Goal: Information Seeking & Learning: Learn about a topic

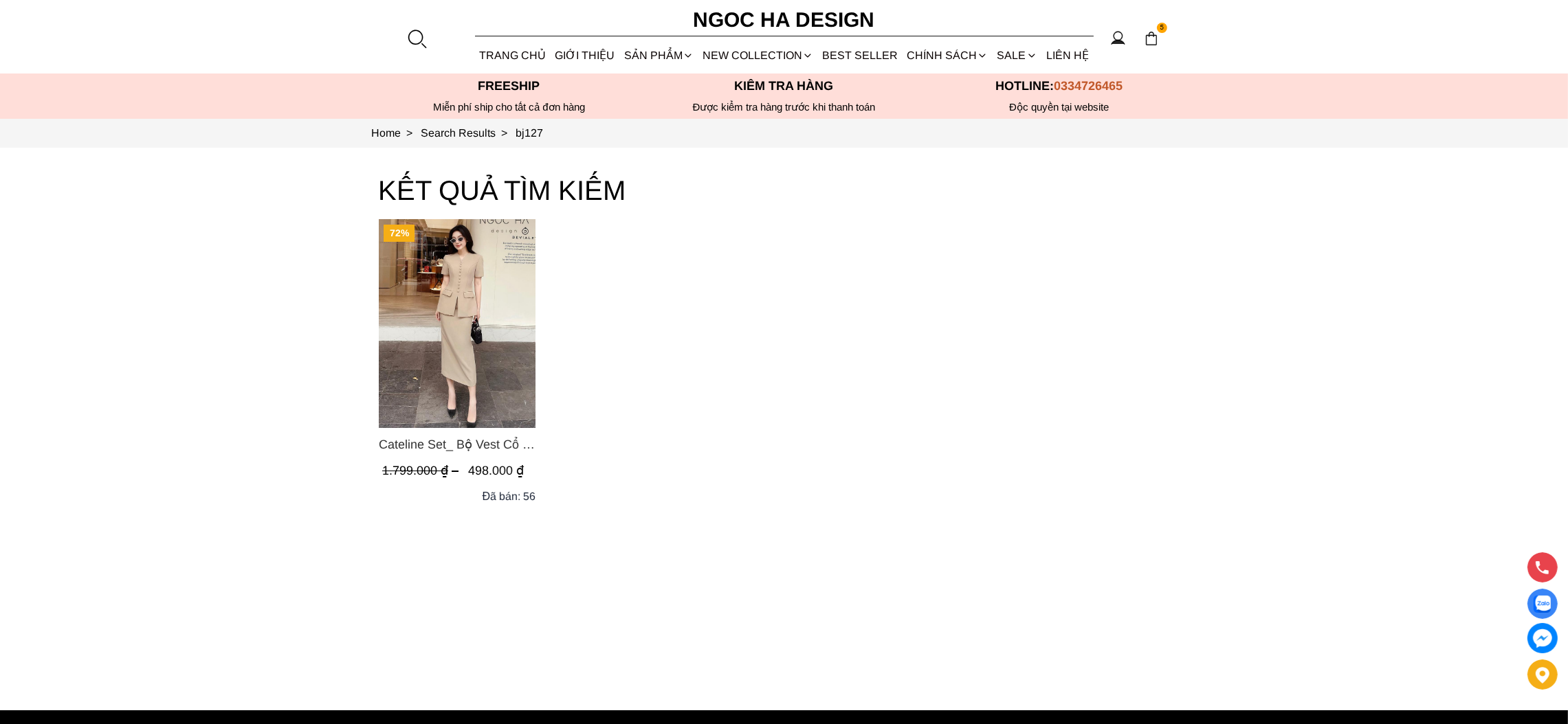
click at [451, 329] on img "Product image - Cateline Set_ Bộ Vest Cổ V Đính Cúc Nhí Chân Váy Bút Chì BJ127" at bounding box center [457, 323] width 156 height 209
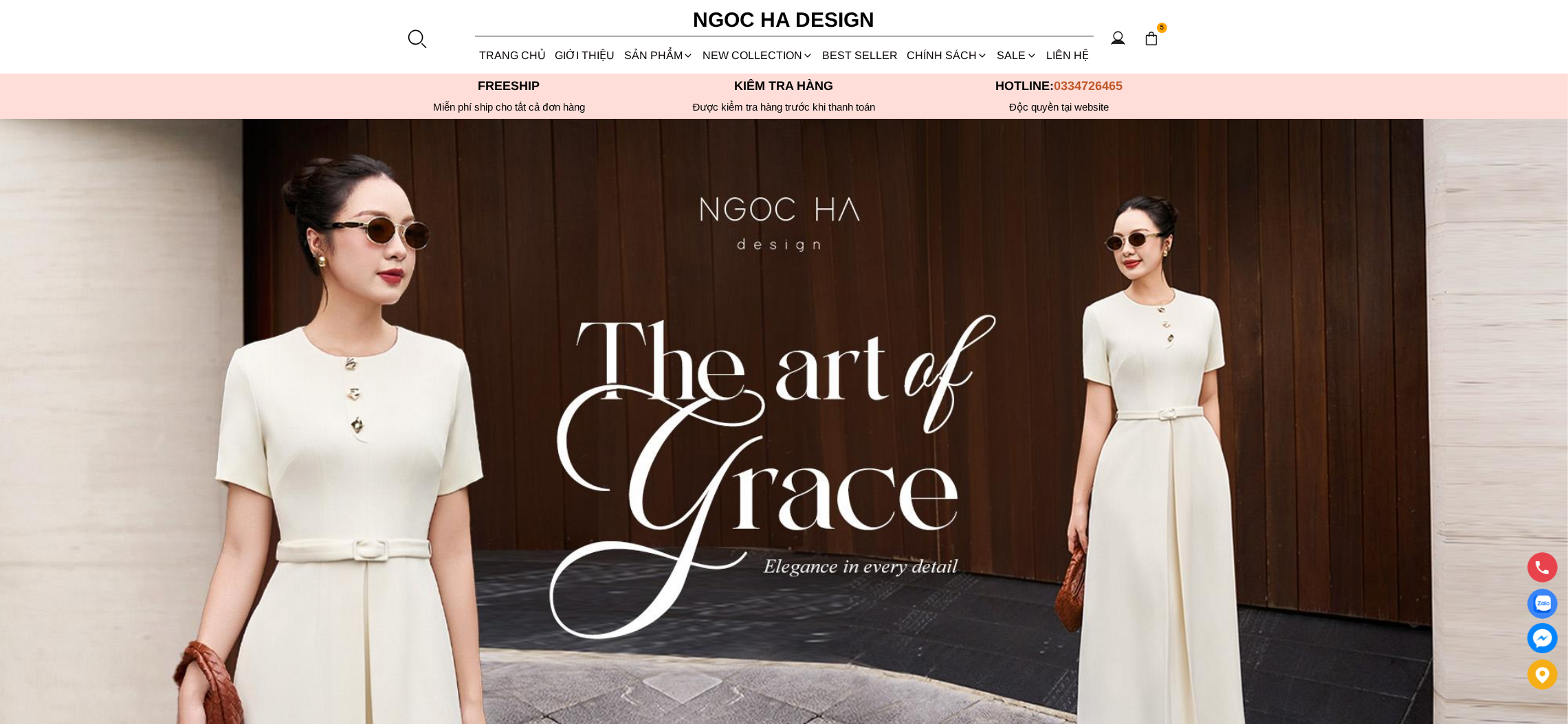
click at [403, 31] on section "5 Trang chủ Giới thiệu Sản phẩm Áo Áo thun Áo sơ mi Áo Peplum Áo lụa Áo len Quầ…" at bounding box center [784, 36] width 1568 height 73
click at [427, 36] on section "5 Trang chủ Giới thiệu Sản phẩm Áo Áo thun Áo sơ mi Áo Peplum Áo lụa Áo len Quầ…" at bounding box center [784, 36] width 1568 height 73
click at [418, 36] on div at bounding box center [417, 39] width 20 height 20
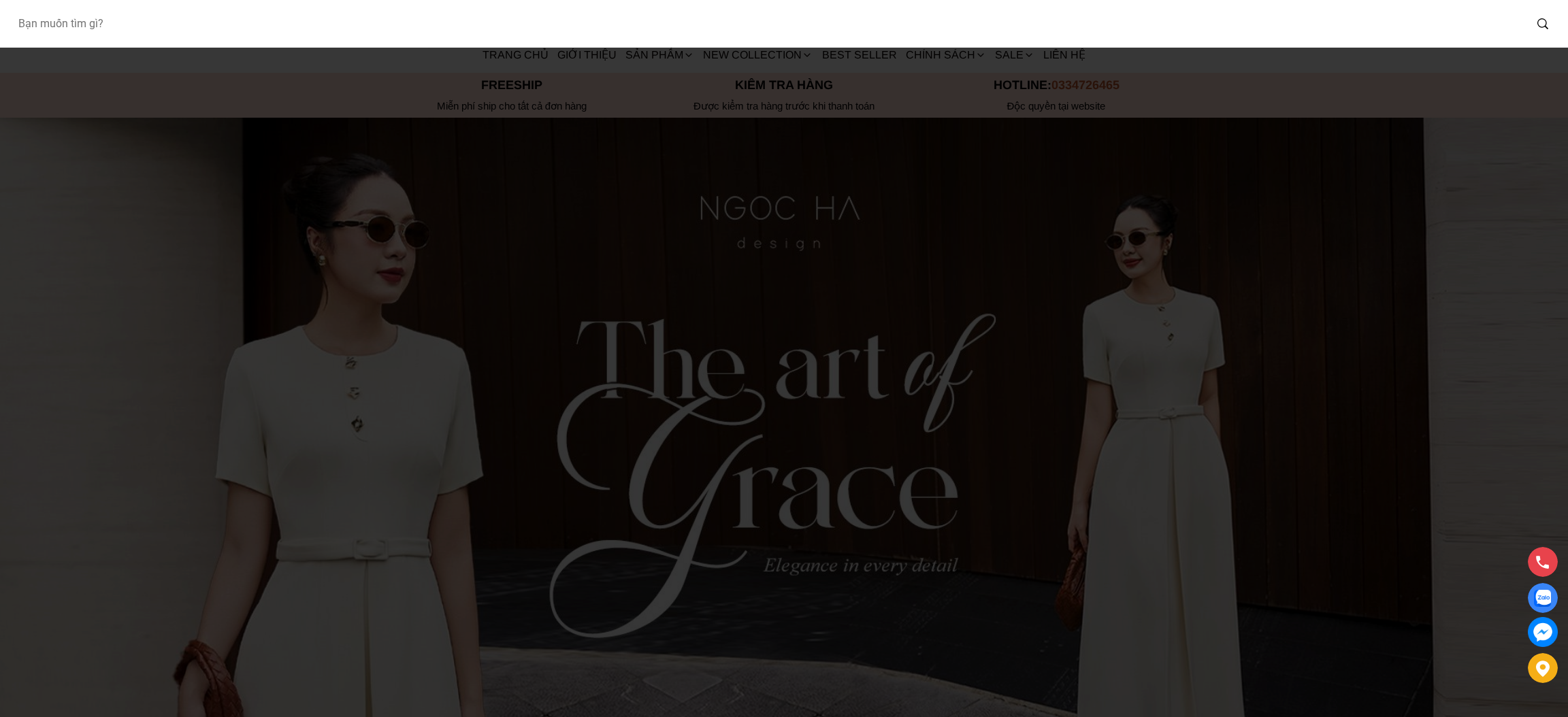
click at [114, 22] on input "Input search Bạn muốn tìm gì?" at bounding box center [765, 23] width 1518 height 31
type input "bj127"
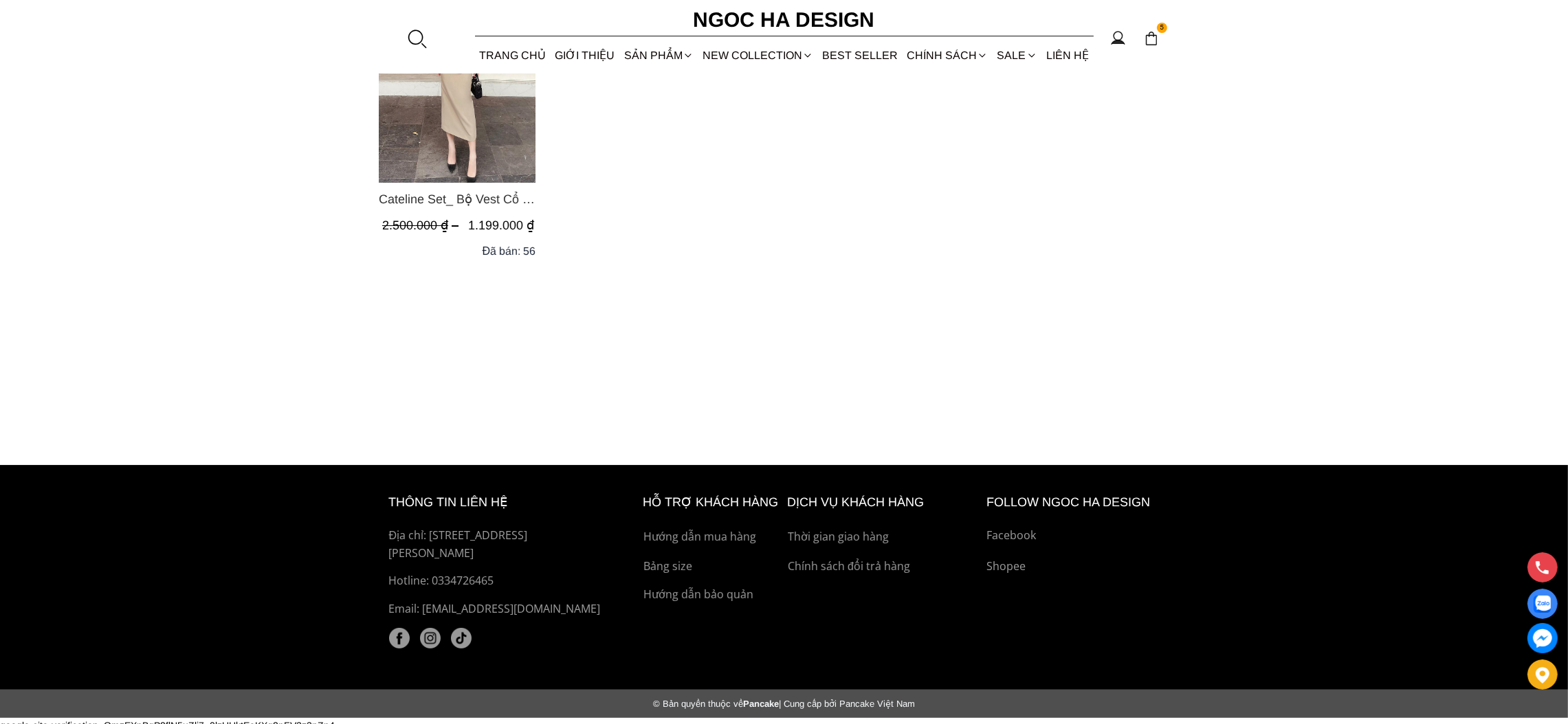
scroll to position [254, 0]
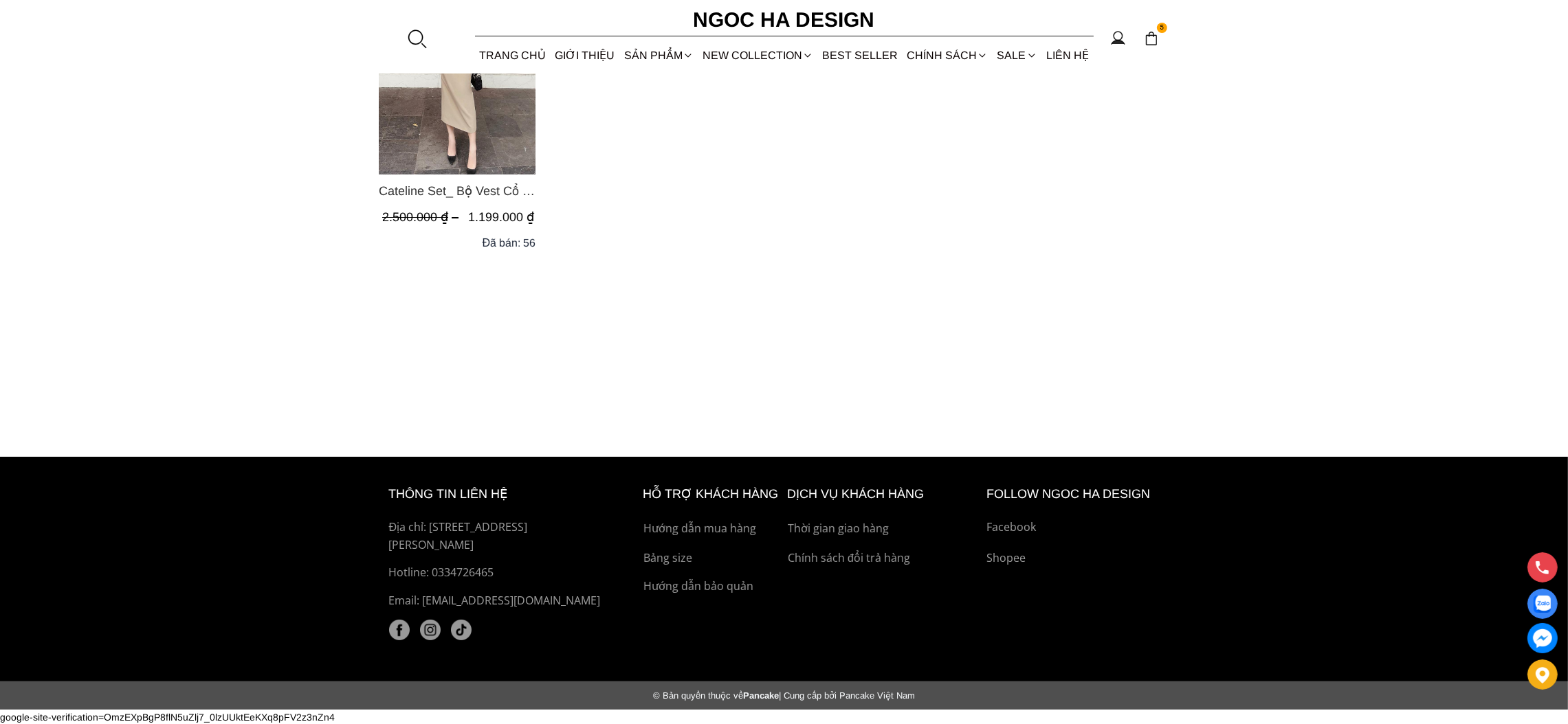
click at [488, 163] on img "Product image - Cateline Set_ Bộ Vest Cổ V Đính Cúc Nhí Chân Váy Bút Chì BJ127" at bounding box center [457, 70] width 156 height 209
